Goal: Information Seeking & Learning: Compare options

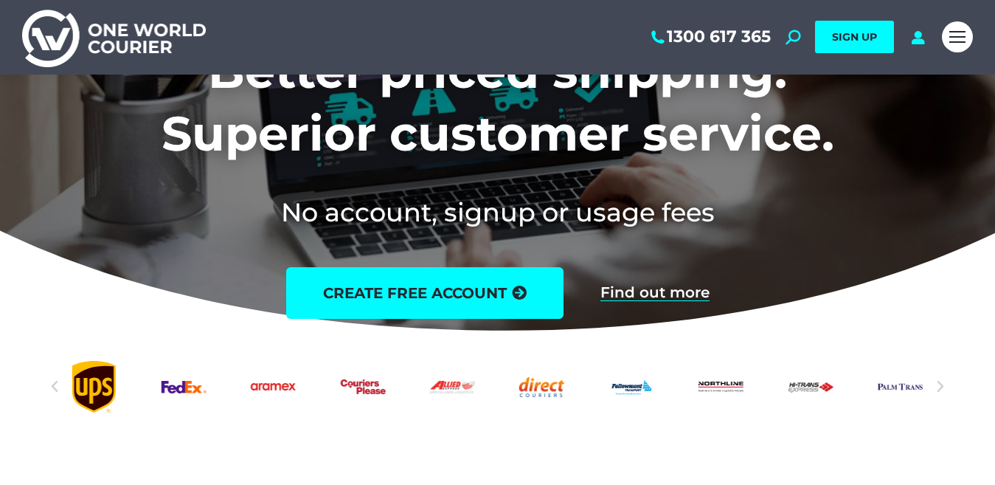
scroll to position [221, 0]
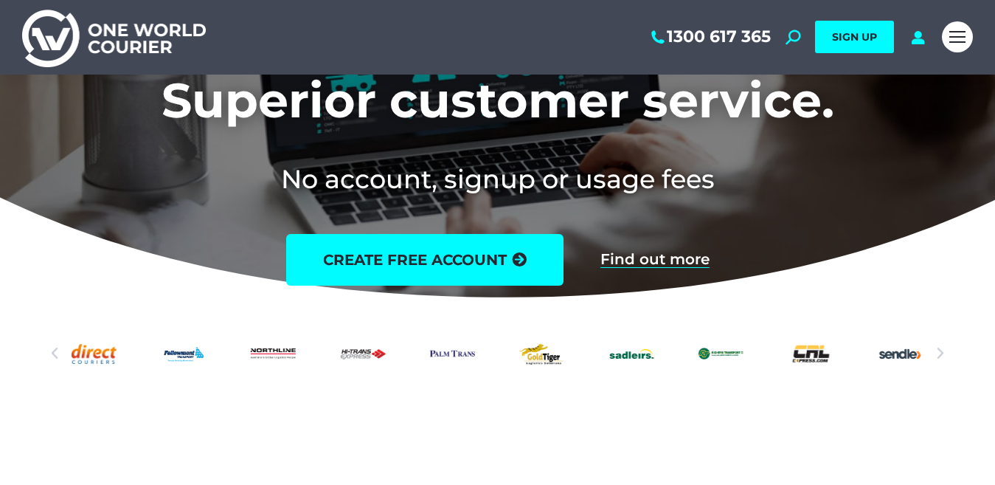
click at [939, 351] on icon "Next slide" at bounding box center [940, 353] width 15 height 15
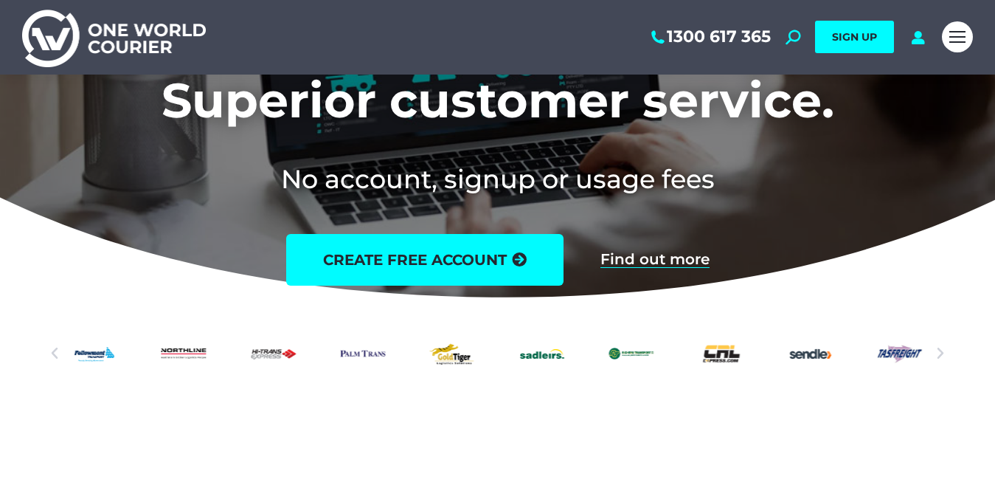
click at [939, 351] on icon "Next slide" at bounding box center [940, 353] width 15 height 15
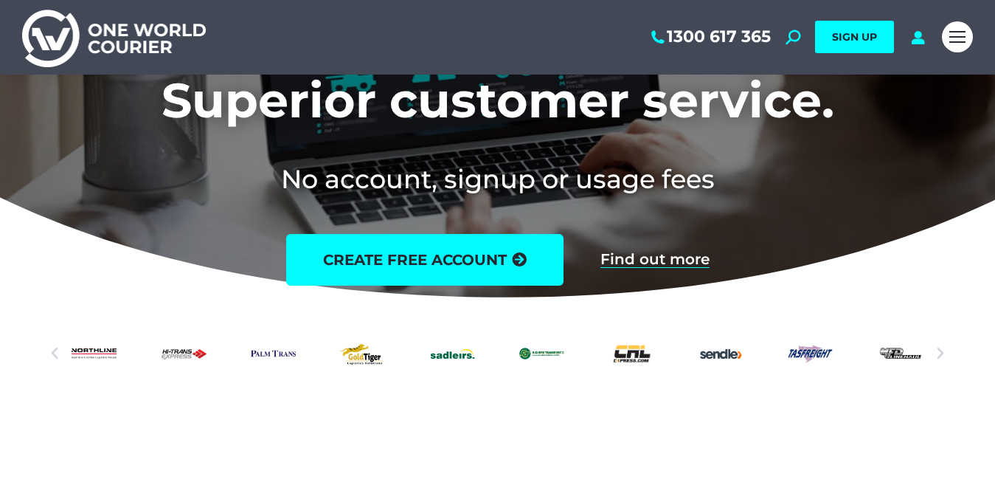
click at [939, 351] on icon "Next slide" at bounding box center [940, 353] width 15 height 15
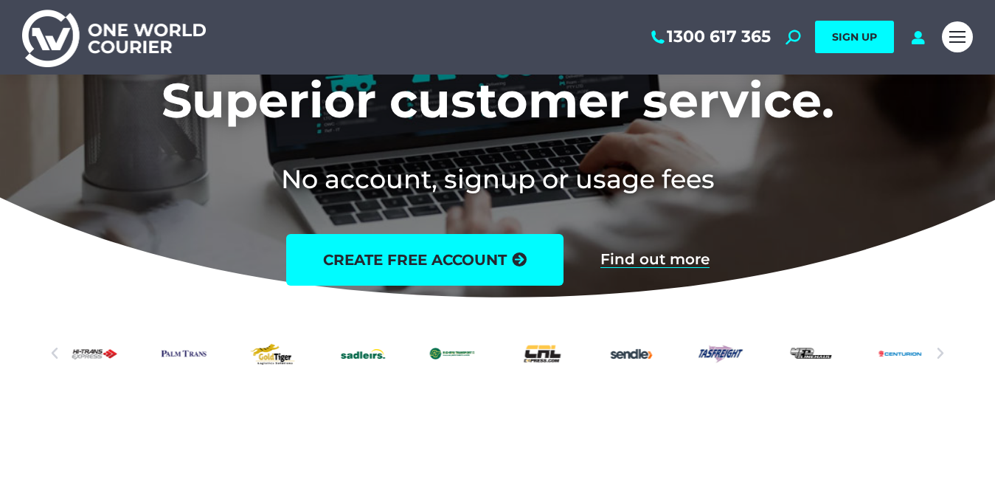
click at [939, 351] on icon "Next slide" at bounding box center [940, 353] width 15 height 15
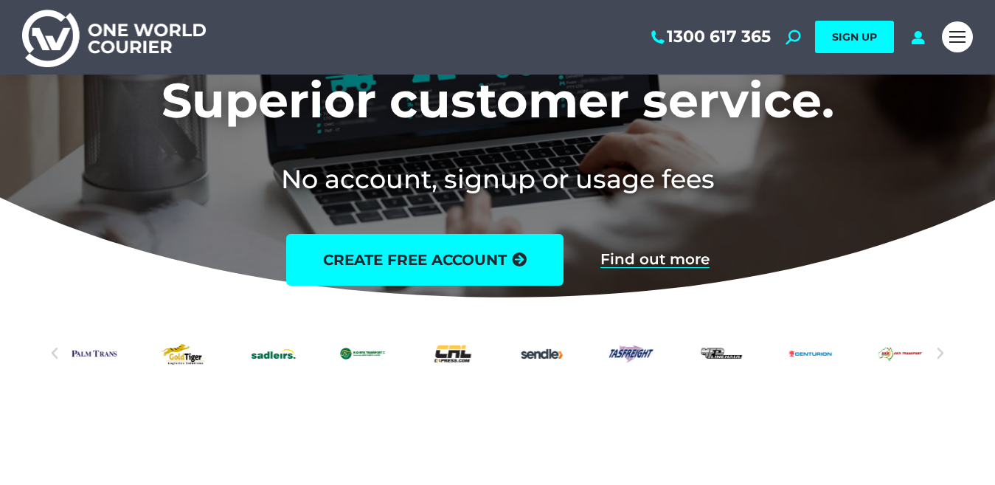
click at [939, 351] on icon "Next slide" at bounding box center [940, 353] width 15 height 15
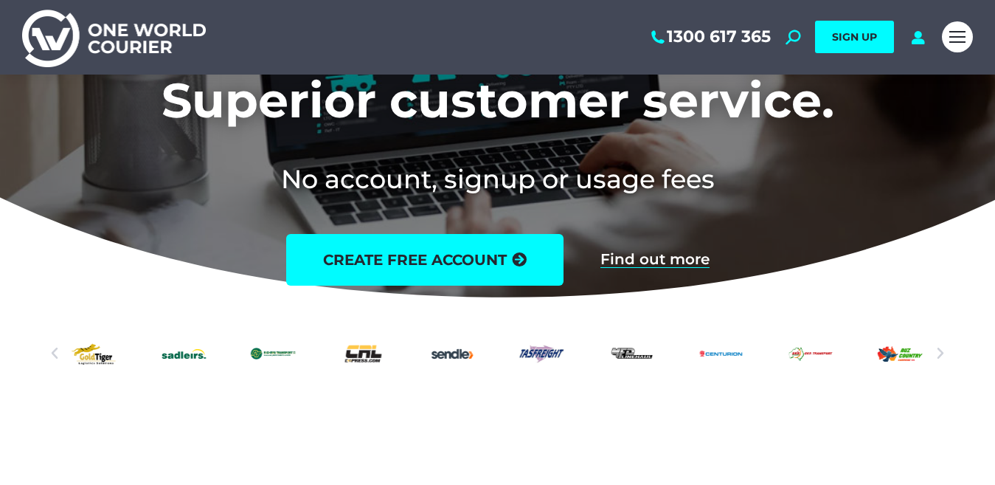
click at [939, 351] on icon "Next slide" at bounding box center [940, 353] width 15 height 15
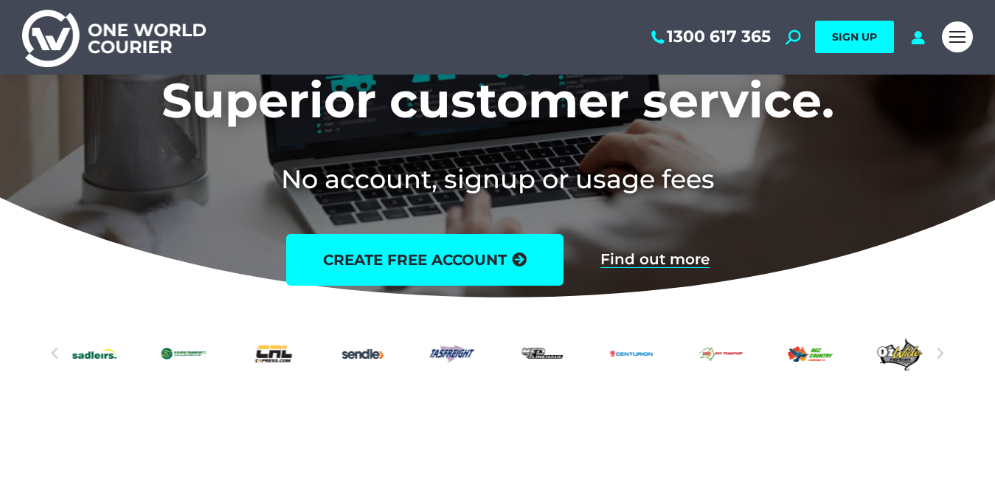
click at [939, 351] on icon "Next slide" at bounding box center [940, 353] width 15 height 15
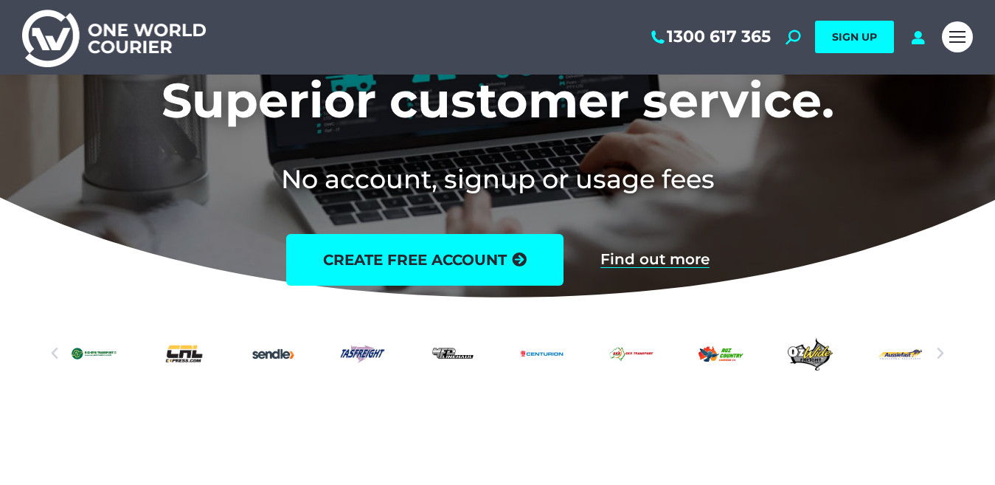
click at [939, 351] on icon "Next slide" at bounding box center [940, 353] width 15 height 15
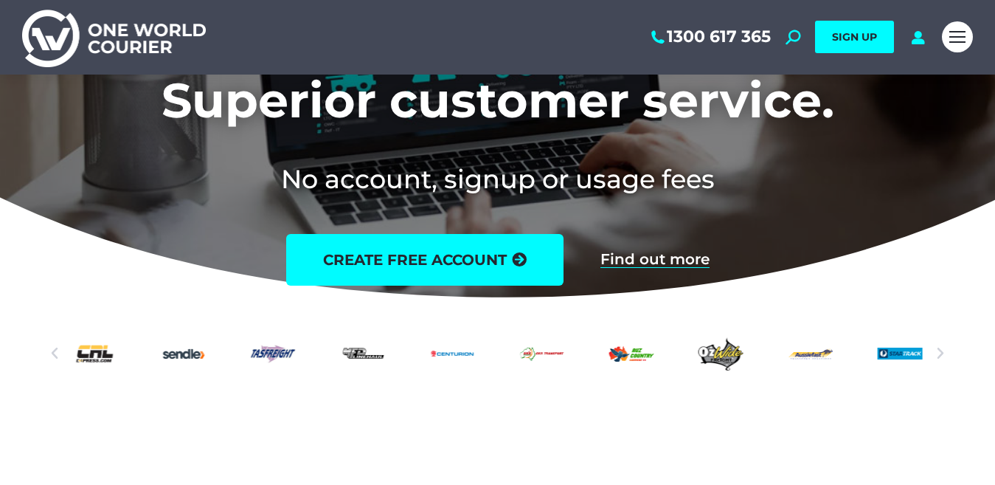
click at [939, 351] on icon "Next slide" at bounding box center [940, 353] width 15 height 15
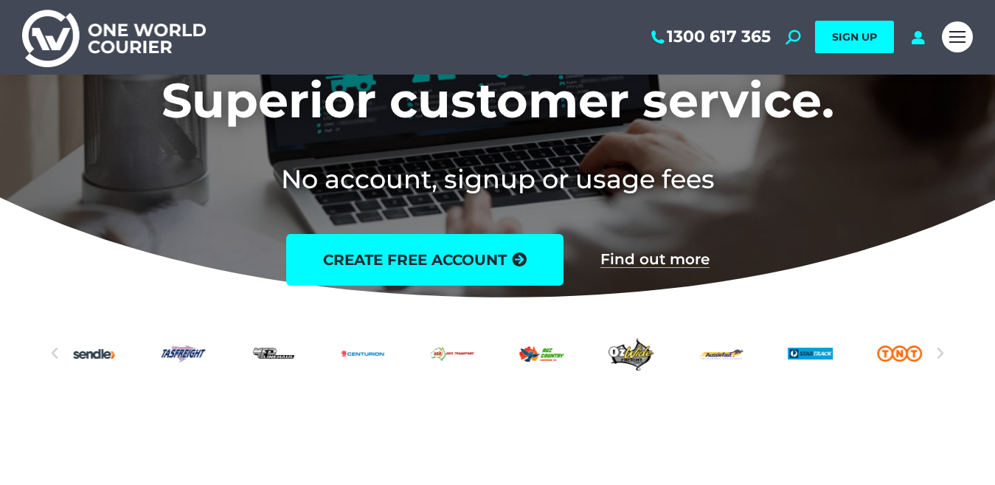
click at [939, 351] on icon "Next slide" at bounding box center [940, 353] width 15 height 15
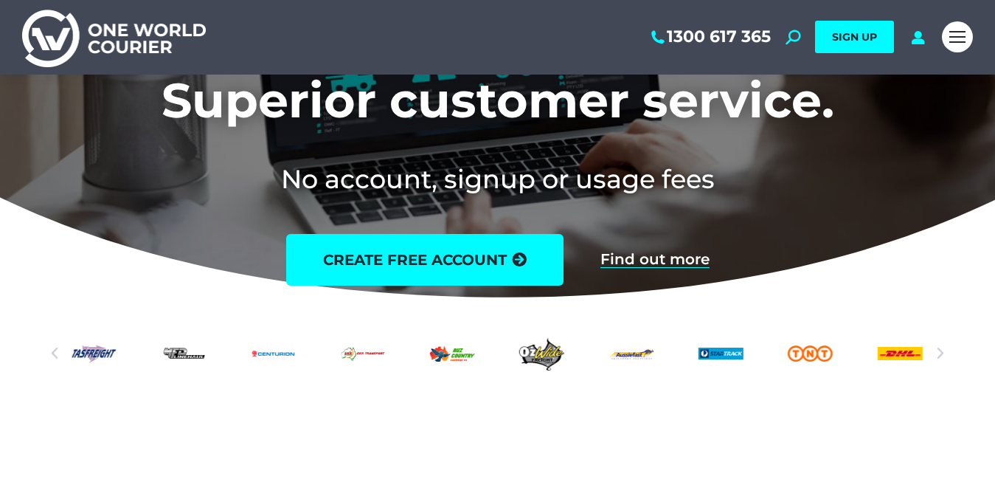
click at [939, 351] on icon "Next slide" at bounding box center [940, 353] width 15 height 15
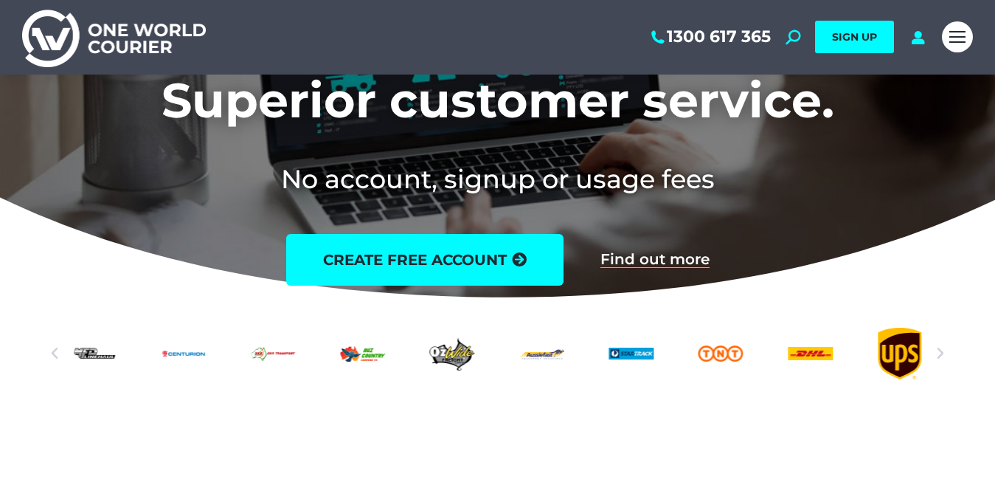
click at [939, 351] on icon "Next slide" at bounding box center [940, 353] width 15 height 15
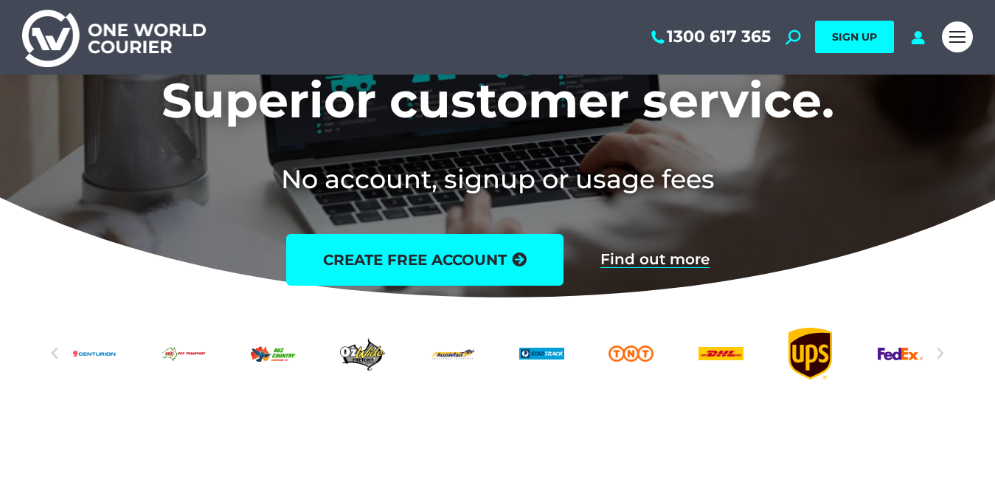
click at [939, 351] on icon "Next slide" at bounding box center [940, 353] width 15 height 15
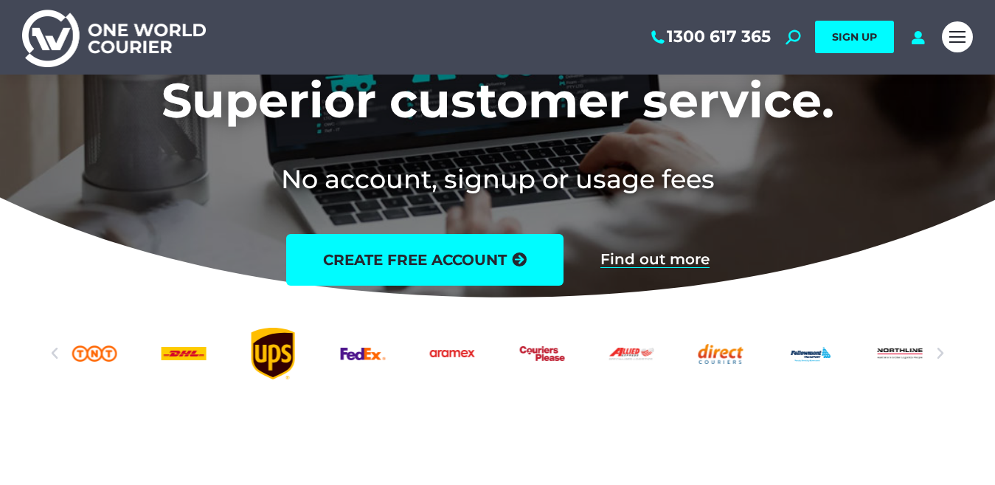
click at [609, 349] on div "Allied Express logo" at bounding box center [631, 354] width 45 height 52
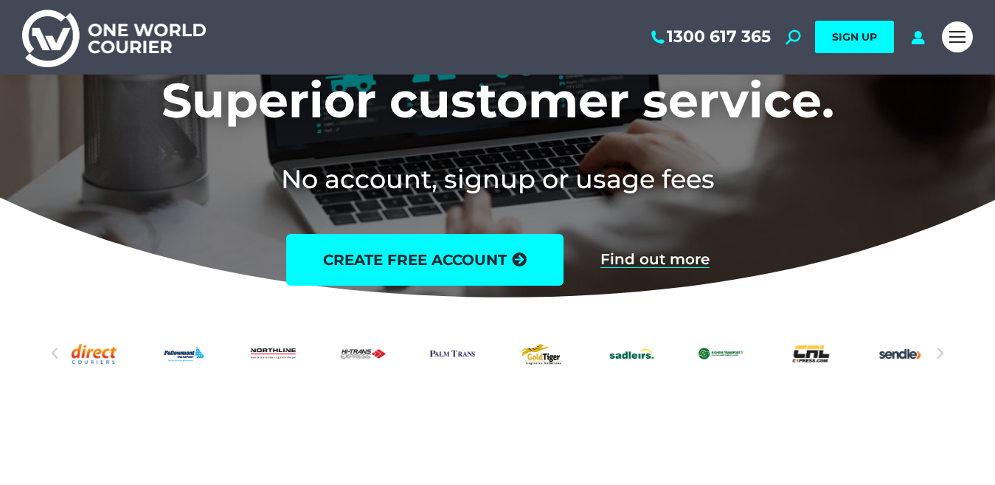
click at [176, 353] on div "Followmont transoirt web logo" at bounding box center [184, 354] width 45 height 52
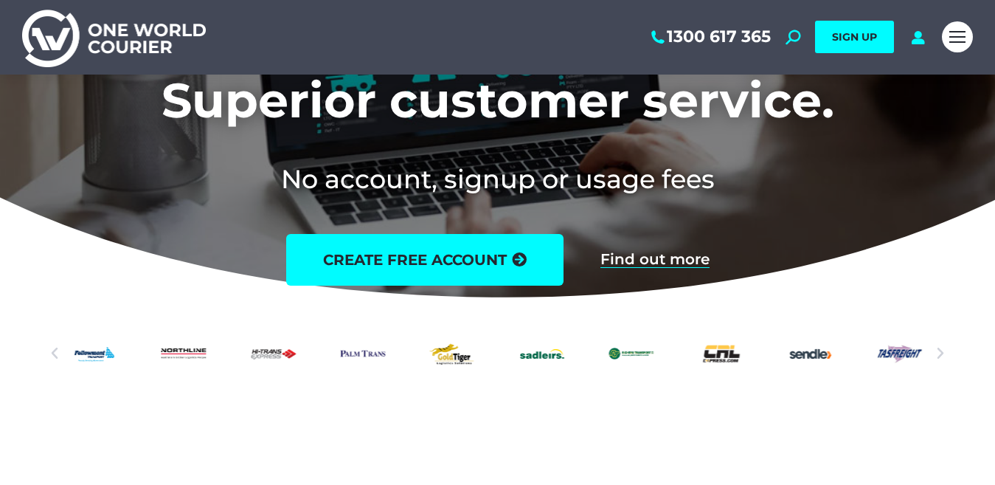
click at [451, 358] on div "gb" at bounding box center [452, 354] width 45 height 52
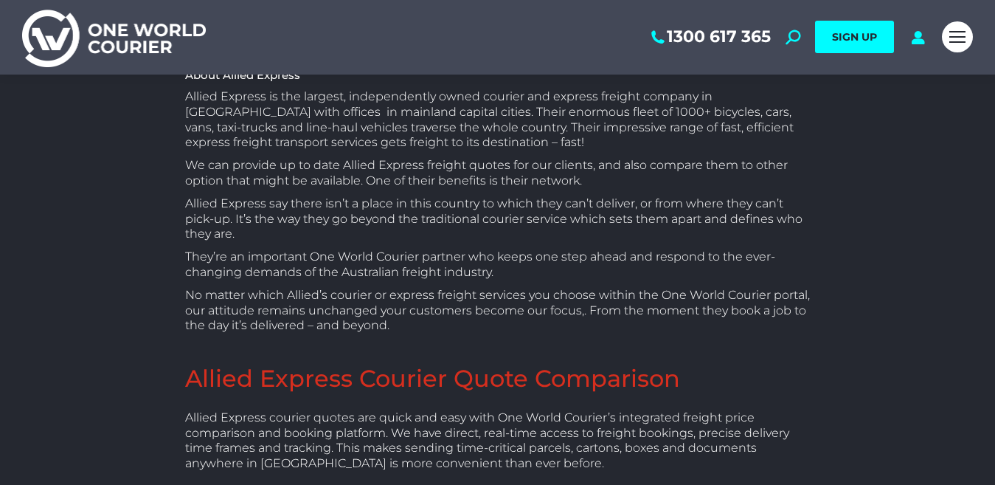
scroll to position [180, 0]
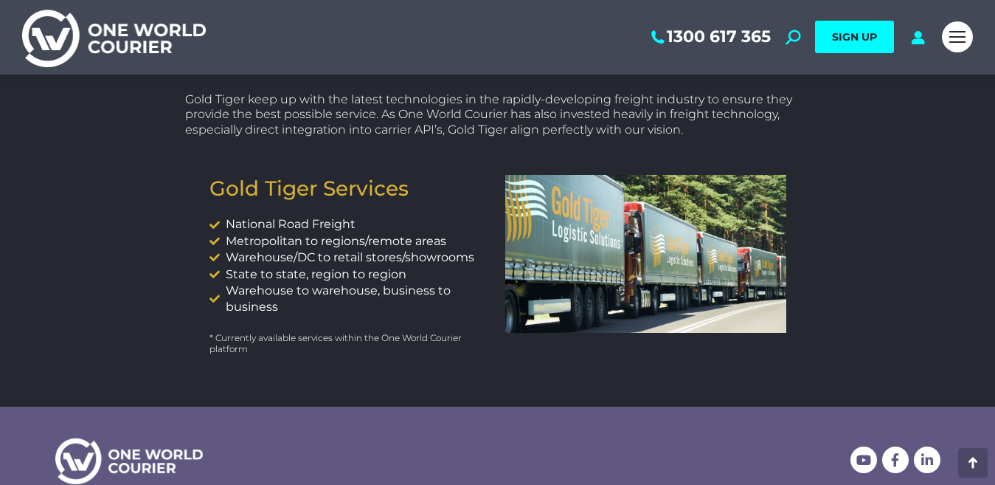
scroll to position [408, 0]
